Goal: Information Seeking & Learning: Learn about a topic

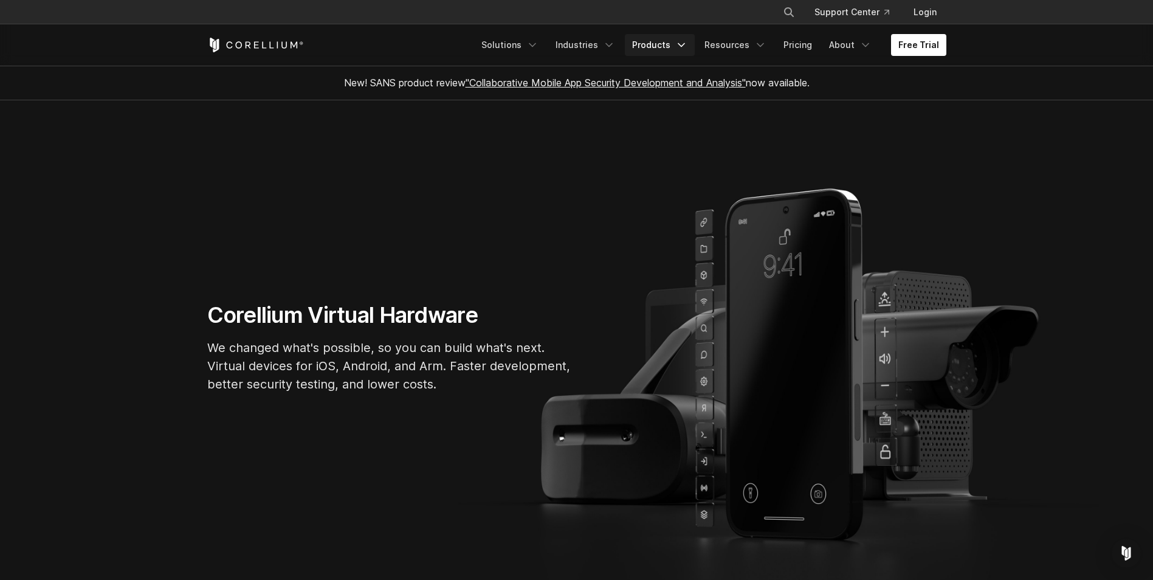
click at [686, 46] on icon "Navigation Menu" at bounding box center [681, 45] width 12 height 12
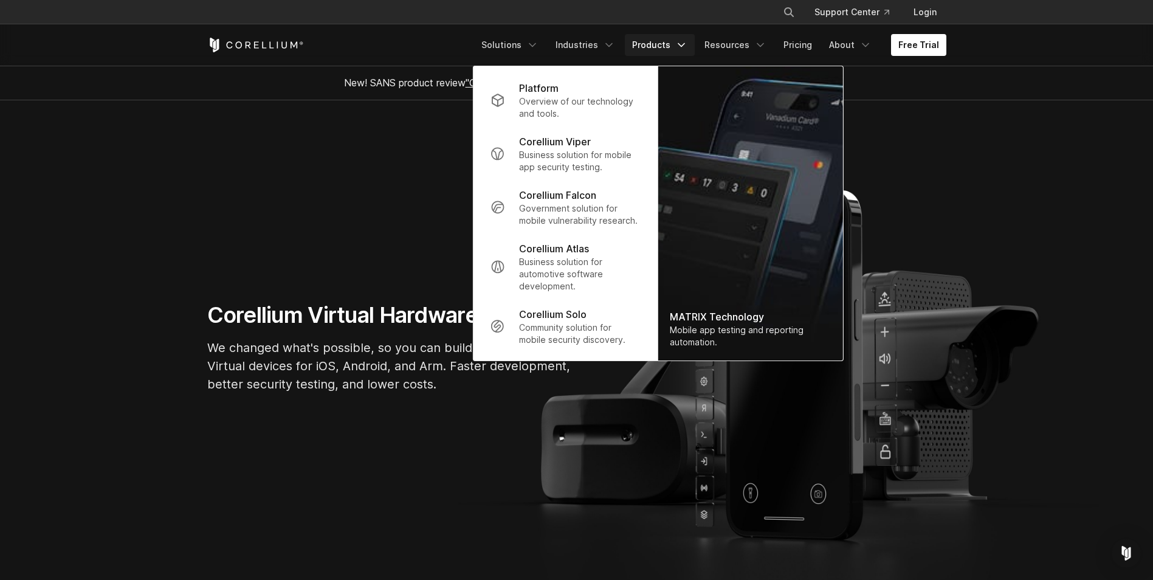
click at [1023, 160] on section "Corellium Virtual Hardware We changed what's possible, so you can build what's …" at bounding box center [576, 352] width 1153 height 505
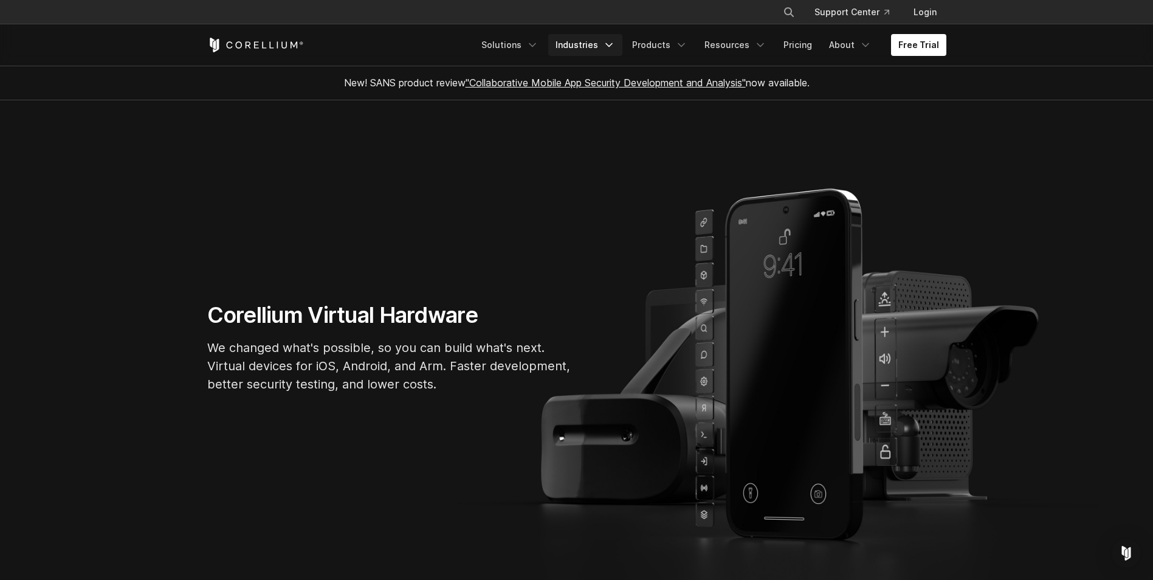
click at [612, 46] on polyline "Navigation Menu" at bounding box center [609, 45] width 6 height 3
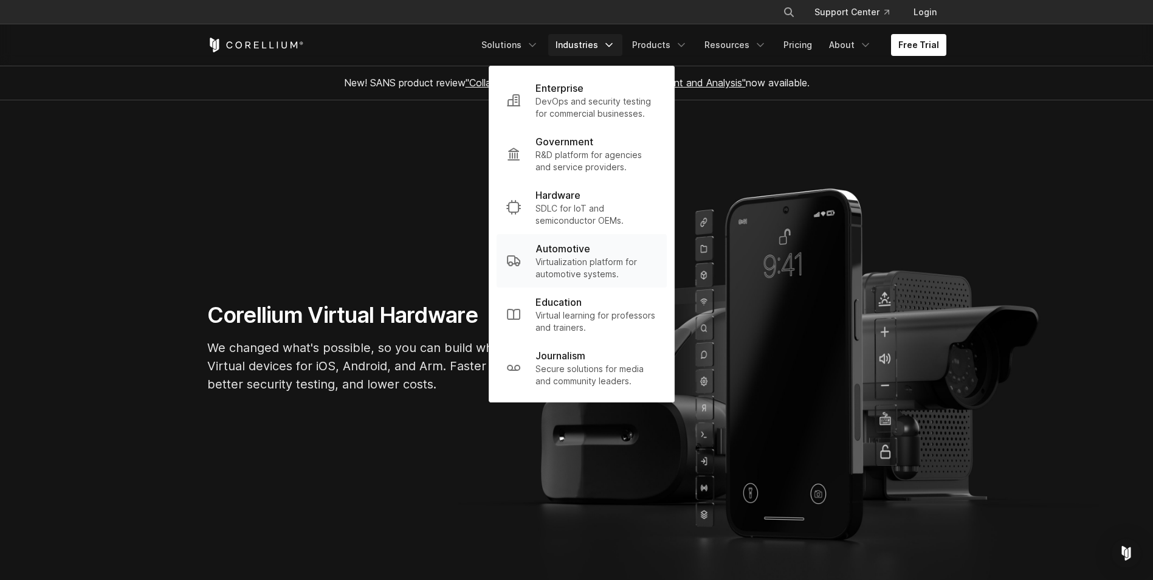
click at [578, 250] on p "Automotive" at bounding box center [563, 248] width 55 height 15
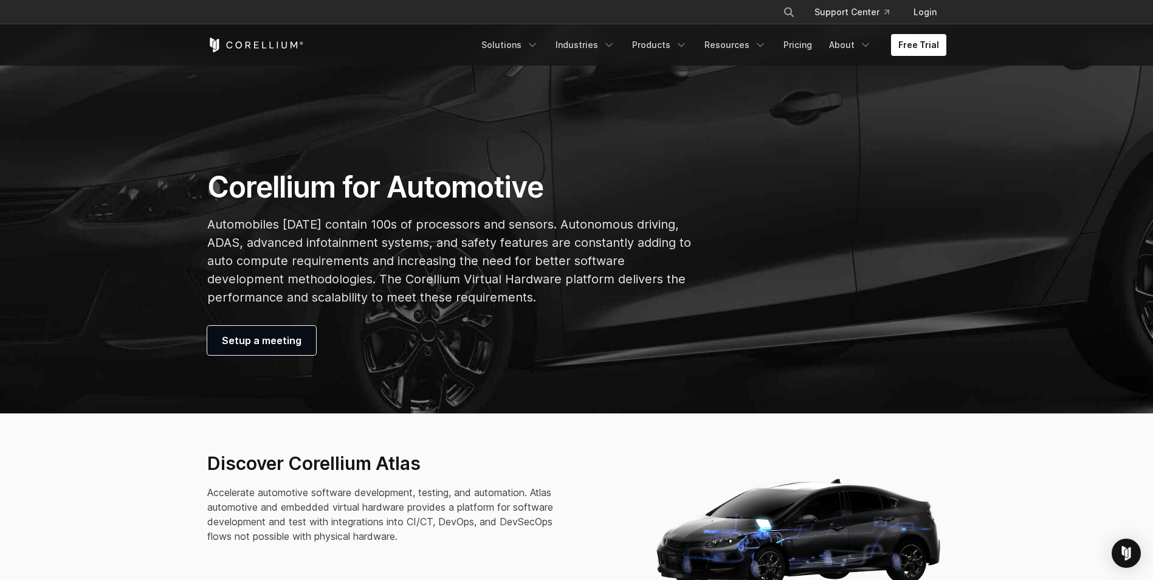
scroll to position [182, 0]
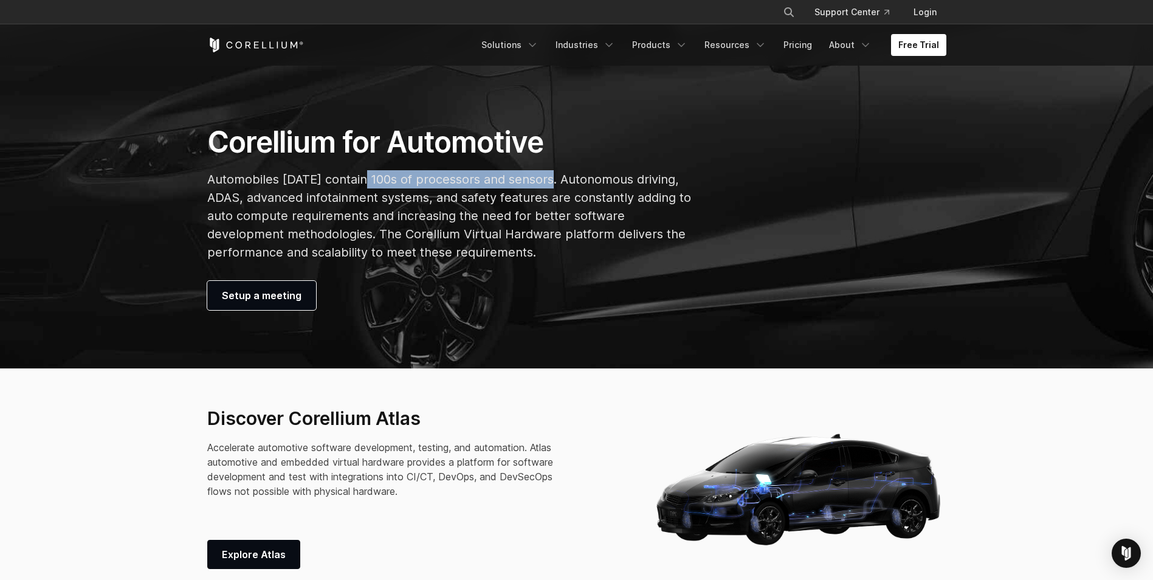
drag, startPoint x: 364, startPoint y: 179, endPoint x: 550, endPoint y: 179, distance: 185.4
click at [550, 179] on p "Automobiles [DATE] contain 100s of processors and sensors. Autonomous driving, …" at bounding box center [449, 215] width 485 height 91
copy p "100s of processors and sensors."
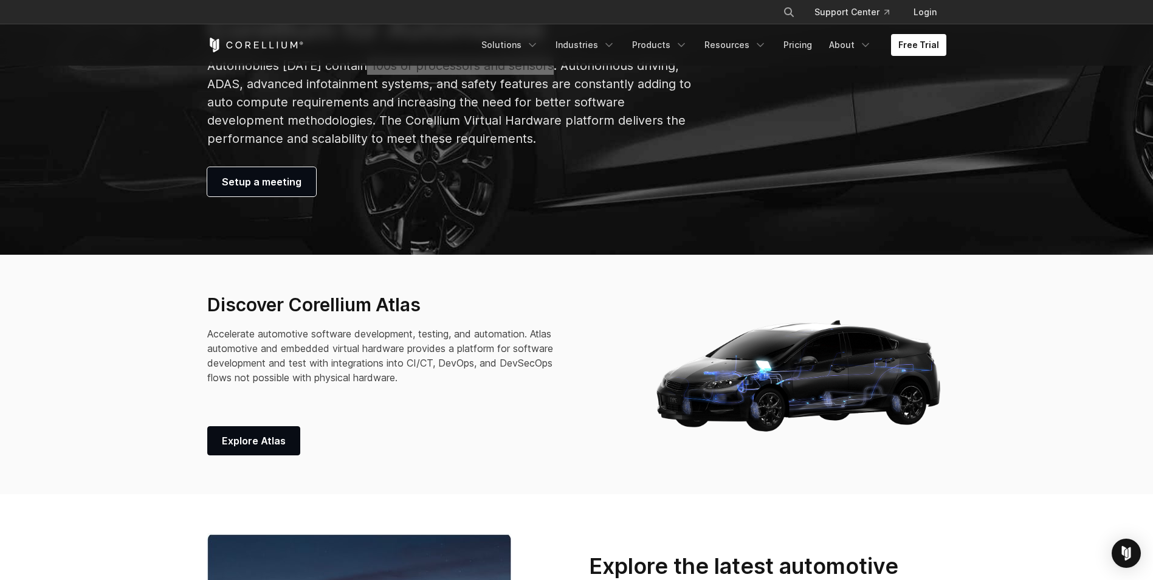
scroll to position [365, 0]
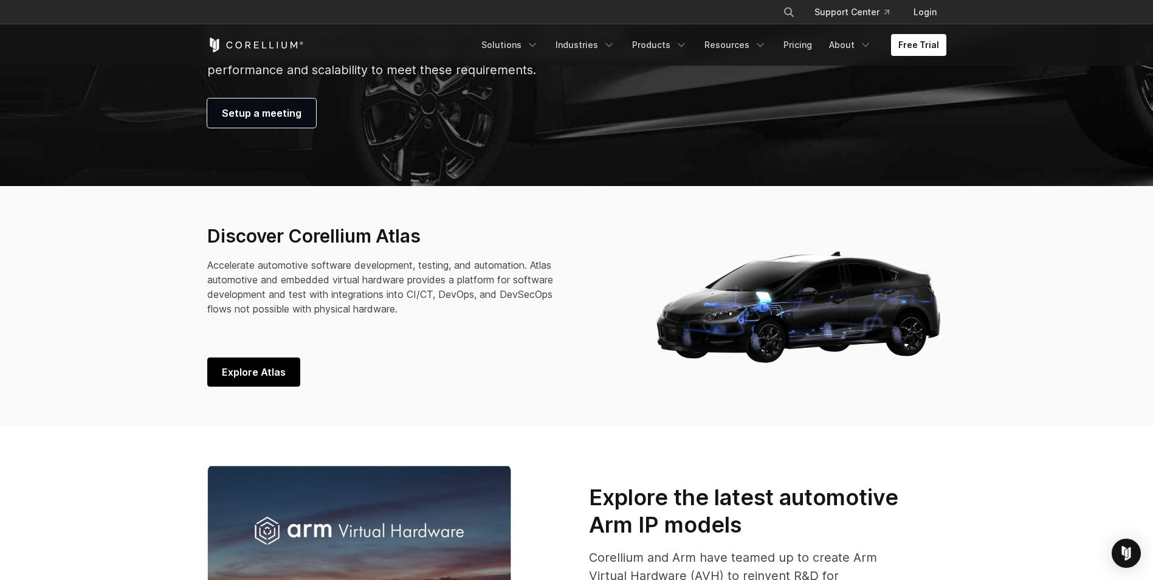
click at [258, 373] on span "Explore Atlas" at bounding box center [254, 372] width 64 height 15
